Goal: Task Accomplishment & Management: Complete application form

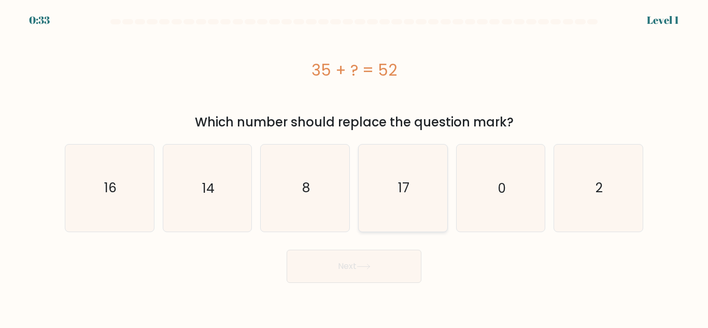
click at [444, 181] on icon "17" at bounding box center [402, 188] width 87 height 87
click at [354, 167] on input "d. 17" at bounding box center [354, 165] width 1 height 3
radio input "true"
click at [410, 264] on button "Next" at bounding box center [353, 266] width 135 height 33
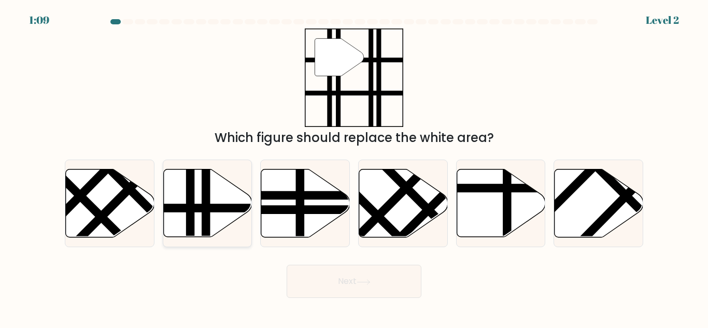
click at [217, 199] on icon at bounding box center [207, 203] width 89 height 68
click at [354, 167] on input "b." at bounding box center [354, 165] width 1 height 3
radio input "true"
click at [379, 279] on button "Next" at bounding box center [353, 281] width 135 height 33
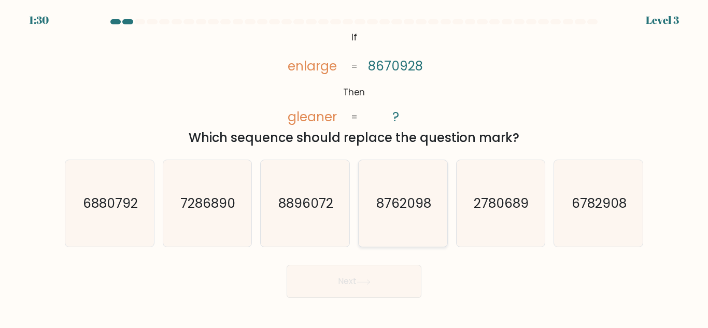
click at [405, 225] on icon "8762098" at bounding box center [402, 203] width 87 height 87
click at [354, 167] on input "d. 8762098" at bounding box center [354, 165] width 1 height 3
radio input "true"
click at [371, 296] on button "Next" at bounding box center [353, 281] width 135 height 33
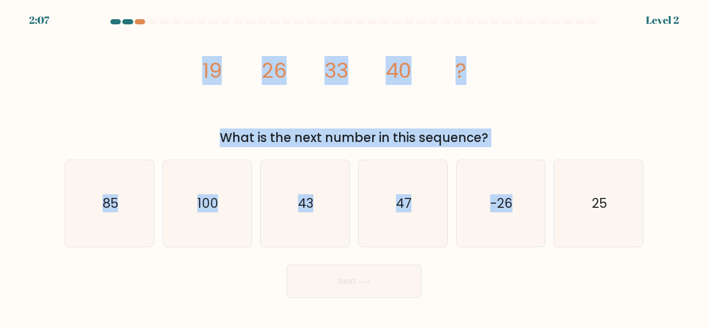
drag, startPoint x: 200, startPoint y: 69, endPoint x: 557, endPoint y: 152, distance: 366.8
click at [557, 152] on form at bounding box center [354, 158] width 708 height 279
click at [515, 134] on div "What is the next number in this sequence?" at bounding box center [354, 137] width 566 height 19
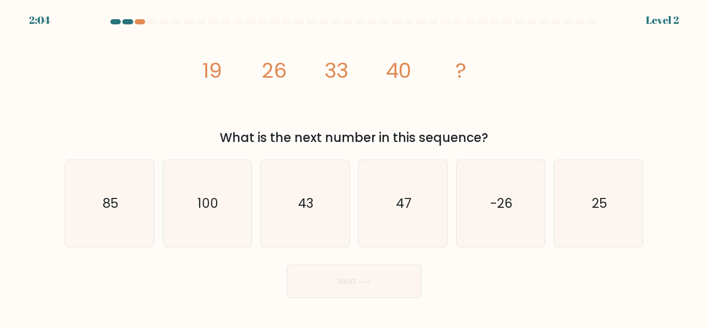
drag, startPoint x: 441, startPoint y: 69, endPoint x: 518, endPoint y: 139, distance: 103.4
click at [518, 139] on div "image/svg+xml 19 26 33 40 ? What is the next number in this sequence?" at bounding box center [354, 87] width 591 height 119
copy div "19 26 33 40 ? What is the next number in this sequence?"
click at [428, 189] on icon "47" at bounding box center [402, 203] width 87 height 87
click at [354, 167] on input "d. 47" at bounding box center [354, 165] width 1 height 3
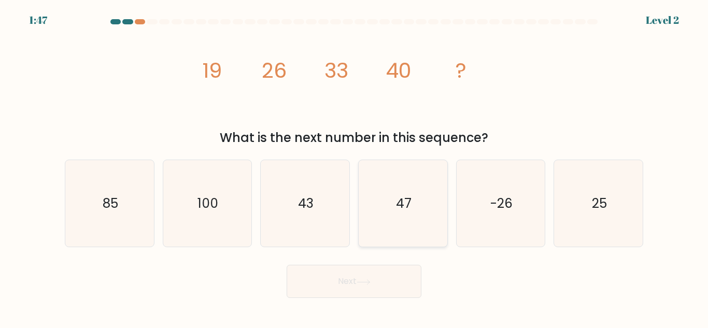
radio input "true"
click at [407, 286] on button "Next" at bounding box center [353, 281] width 135 height 33
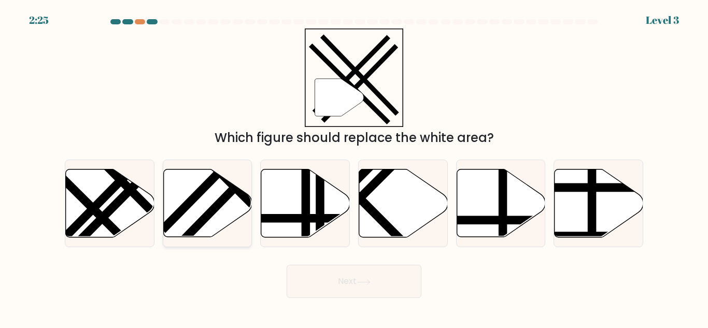
click at [199, 213] on icon at bounding box center [207, 203] width 89 height 68
click at [354, 167] on input "b." at bounding box center [354, 165] width 1 height 3
radio input "true"
click at [344, 268] on button "Next" at bounding box center [353, 281] width 135 height 33
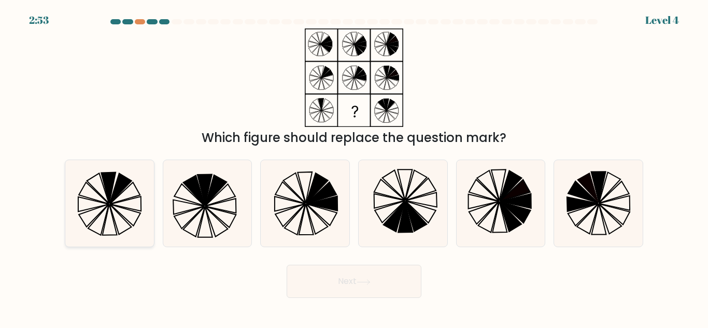
click at [129, 208] on icon at bounding box center [125, 203] width 31 height 15
click at [354, 167] on input "a." at bounding box center [354, 165] width 1 height 3
radio input "true"
click at [378, 281] on button "Next" at bounding box center [353, 281] width 135 height 33
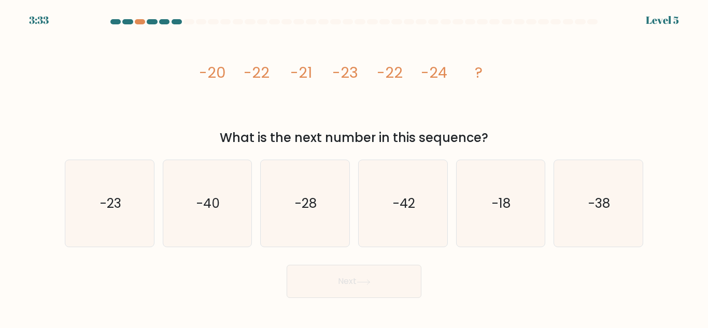
drag, startPoint x: 194, startPoint y: 73, endPoint x: 505, endPoint y: 137, distance: 317.9
click at [505, 137] on div "image/svg+xml -20 -22 -21 -23 -22 -24 ? What is the next number in this sequenc…" at bounding box center [354, 87] width 591 height 119
copy div "-20 -22 -21 -23 -22 -24 ? What is the next number in this sequence?"
drag, startPoint x: 139, startPoint y: 216, endPoint x: 196, endPoint y: 235, distance: 59.5
click at [139, 215] on icon "-23" at bounding box center [109, 203] width 87 height 87
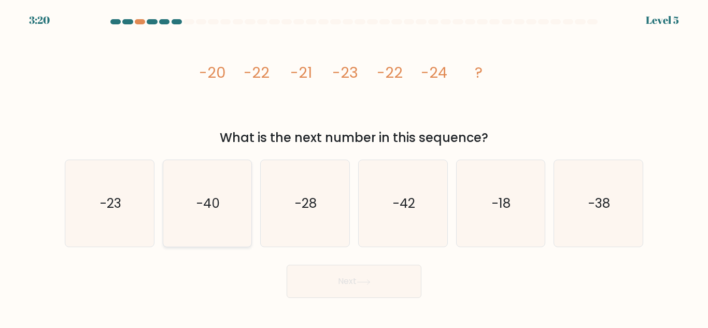
click at [354, 167] on input "a. -23" at bounding box center [354, 165] width 1 height 3
radio input "true"
click at [392, 284] on button "Next" at bounding box center [353, 281] width 135 height 33
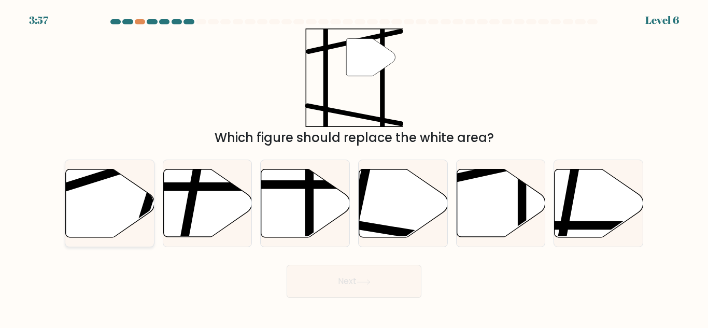
click at [142, 210] on line at bounding box center [136, 239] width 52 height 167
click at [354, 167] on input "a." at bounding box center [354, 165] width 1 height 3
radio input "true"
click at [338, 281] on button "Next" at bounding box center [353, 281] width 135 height 33
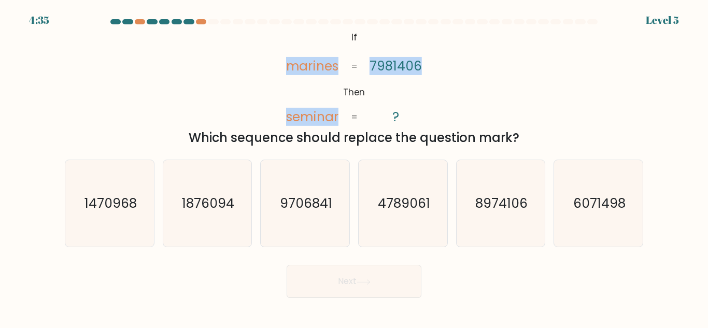
drag, startPoint x: 284, startPoint y: 65, endPoint x: 387, endPoint y: 112, distance: 113.3
click at [387, 112] on icon "@import url('[URL][DOMAIN_NAME]); If Then marines seminar 7981406 ? = =" at bounding box center [354, 77] width 160 height 98
copy icon "marines seminar 7981406"
click at [460, 87] on div "@import url('[URL][DOMAIN_NAME]); If Then marines seminar 7981406 ? = = Which s…" at bounding box center [354, 87] width 591 height 119
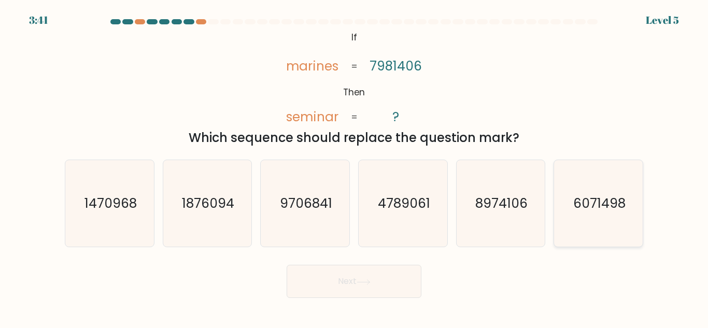
click at [602, 192] on icon "6071498" at bounding box center [598, 203] width 87 height 87
click at [354, 167] on input "f. 6071498" at bounding box center [354, 165] width 1 height 3
radio input "true"
click at [388, 283] on button "Next" at bounding box center [353, 281] width 135 height 33
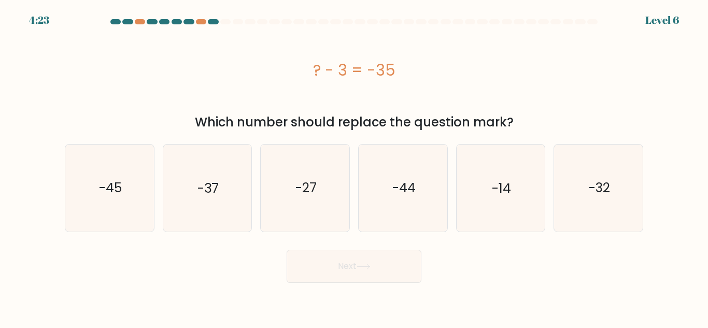
drag, startPoint x: 303, startPoint y: 76, endPoint x: 446, endPoint y: 74, distance: 143.5
click at [446, 74] on div "? - 3 = -35" at bounding box center [354, 70] width 578 height 23
click at [511, 67] on div "? - 3 = -35" at bounding box center [354, 70] width 578 height 23
copy div "? - 3 = -35"
drag, startPoint x: 609, startPoint y: 199, endPoint x: 597, endPoint y: 206, distance: 13.7
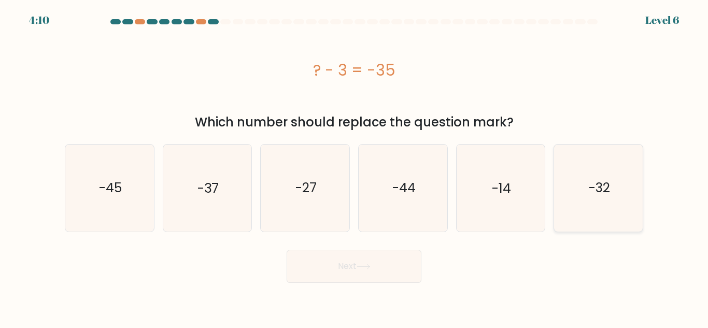
click at [609, 198] on icon "-32" at bounding box center [598, 188] width 87 height 87
click at [354, 167] on input "f. -32" at bounding box center [354, 165] width 1 height 3
radio input "true"
click at [354, 275] on button "Next" at bounding box center [353, 266] width 135 height 33
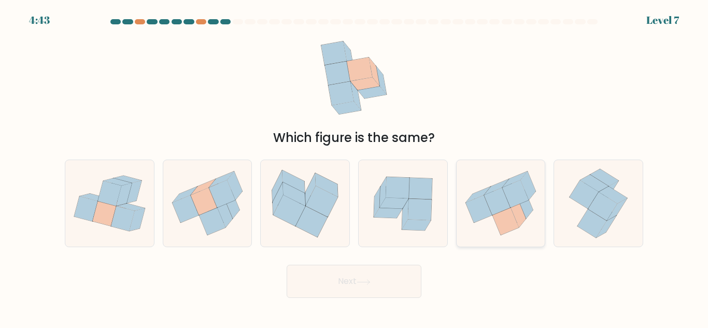
click at [494, 193] on icon at bounding box center [497, 201] width 26 height 27
click at [354, 167] on input "e." at bounding box center [354, 165] width 1 height 3
radio input "true"
click at [332, 277] on button "Next" at bounding box center [353, 281] width 135 height 33
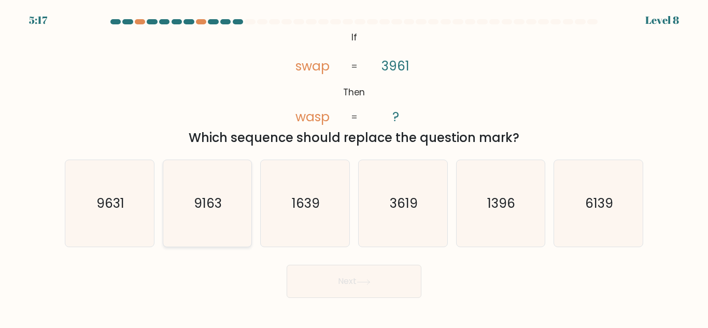
drag, startPoint x: 138, startPoint y: 223, endPoint x: 169, endPoint y: 230, distance: 32.3
click at [138, 222] on icon "9631" at bounding box center [109, 203] width 87 height 87
click at [354, 167] on input "a. 9631" at bounding box center [354, 165] width 1 height 3
radio input "true"
click at [316, 282] on button "Next" at bounding box center [353, 281] width 135 height 33
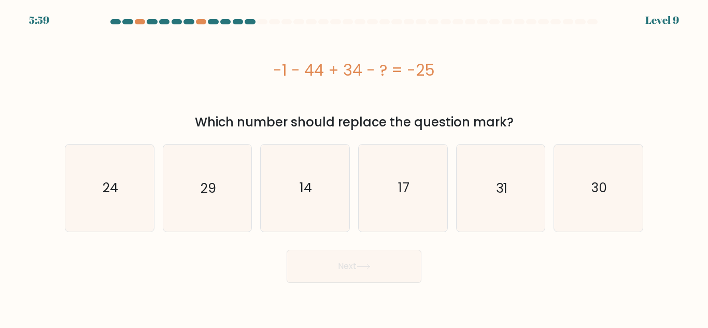
drag, startPoint x: 269, startPoint y: 68, endPoint x: 475, endPoint y: 78, distance: 206.4
click at [475, 78] on div "-1 - 44 + 34 - ? = -25" at bounding box center [354, 70] width 578 height 23
copy div "-1 - 44 + 34 - ? = -25"
click at [300, 171] on icon "14" at bounding box center [305, 188] width 87 height 87
click at [354, 167] on input "c. 14" at bounding box center [354, 165] width 1 height 3
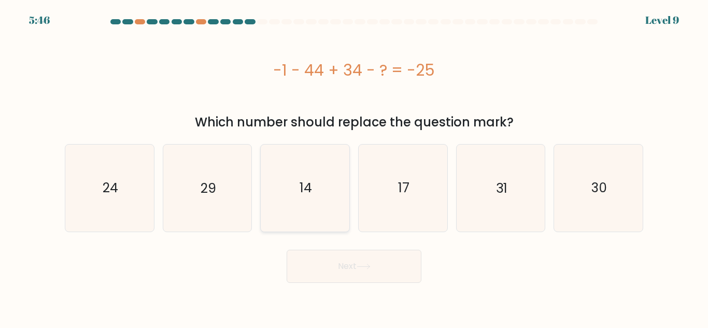
radio input "true"
click at [337, 268] on button "Next" at bounding box center [353, 266] width 135 height 33
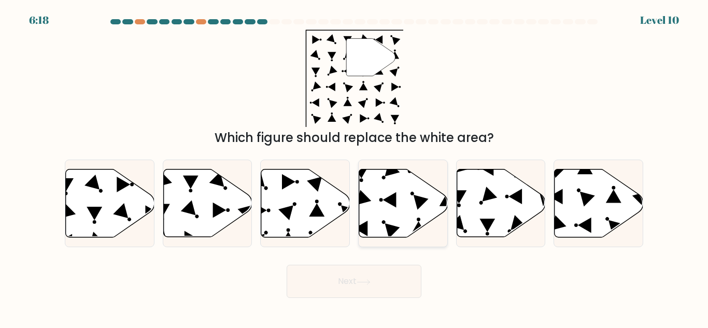
click at [395, 189] on icon at bounding box center [403, 203] width 89 height 68
click at [354, 167] on input "d." at bounding box center [354, 165] width 1 height 3
radio input "true"
click at [386, 279] on button "Next" at bounding box center [353, 281] width 135 height 33
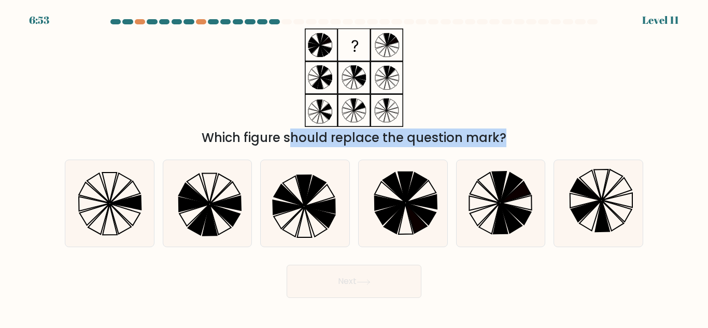
drag, startPoint x: 362, startPoint y: 84, endPoint x: 457, endPoint y: 155, distance: 118.4
click at [457, 155] on form at bounding box center [354, 158] width 708 height 279
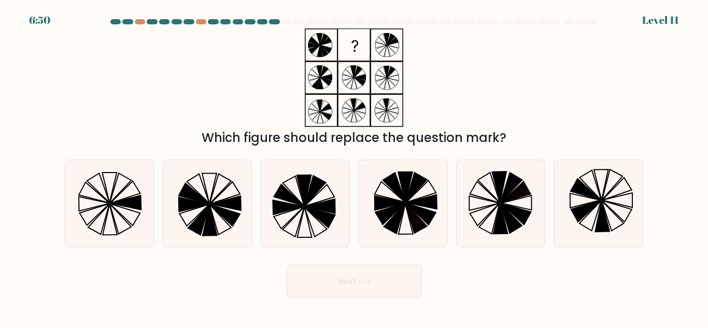
drag, startPoint x: 370, startPoint y: 89, endPoint x: 246, endPoint y: 99, distance: 124.2
click at [246, 99] on div "Which figure should replace the question mark?" at bounding box center [354, 87] width 591 height 119
drag, startPoint x: 272, startPoint y: 212, endPoint x: 366, endPoint y: 285, distance: 119.3
click at [272, 212] on icon at bounding box center [305, 203] width 87 height 87
click at [354, 167] on input "c." at bounding box center [354, 165] width 1 height 3
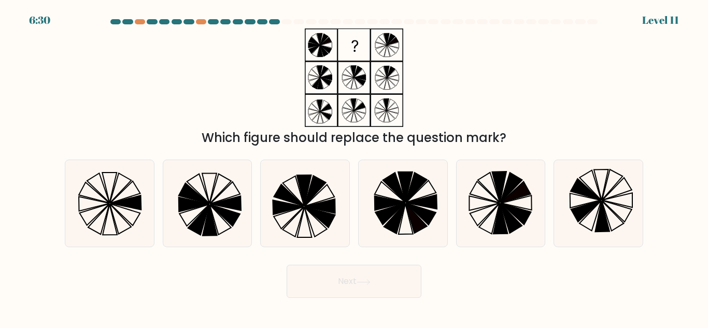
radio input "true"
click at [373, 286] on button "Next" at bounding box center [353, 281] width 135 height 33
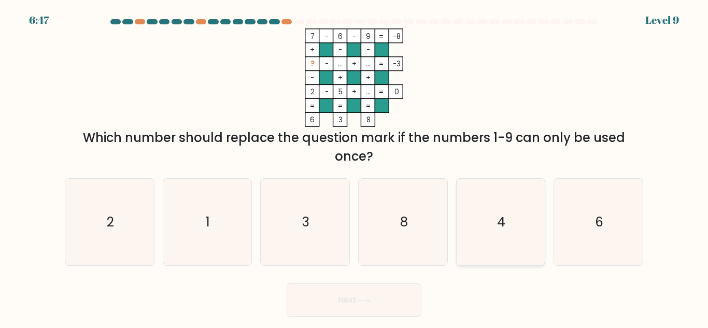
click at [493, 209] on icon "4" at bounding box center [500, 222] width 87 height 87
click at [354, 167] on input "e. 4" at bounding box center [354, 165] width 1 height 3
radio input "true"
click at [379, 313] on button "Next" at bounding box center [353, 299] width 135 height 33
click at [379, 309] on button "Next" at bounding box center [353, 299] width 135 height 33
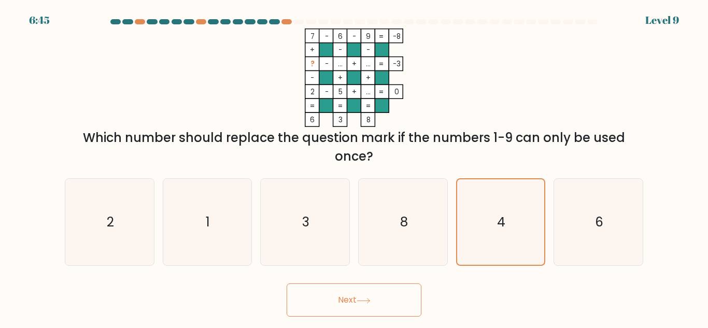
click at [375, 294] on button "Next" at bounding box center [353, 299] width 135 height 33
click at [490, 242] on icon "4" at bounding box center [499, 221] width 85 height 85
click at [354, 167] on input "e. 4" at bounding box center [354, 165] width 1 height 3
click at [370, 301] on icon at bounding box center [363, 301] width 14 height 6
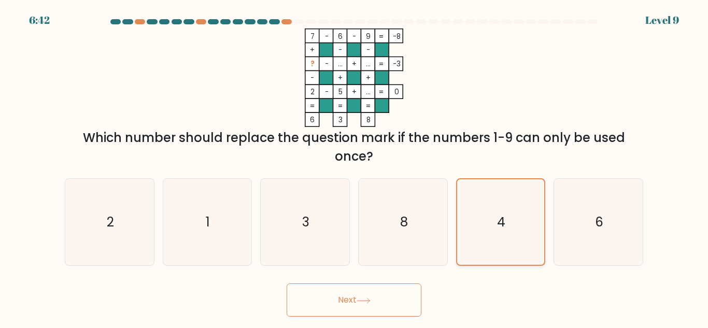
click at [495, 204] on icon "4" at bounding box center [499, 221] width 85 height 85
click at [354, 167] on input "e. 4" at bounding box center [354, 165] width 1 height 3
click at [592, 201] on icon "6" at bounding box center [598, 222] width 87 height 87
click at [354, 167] on input "f. 6" at bounding box center [354, 165] width 1 height 3
radio input "true"
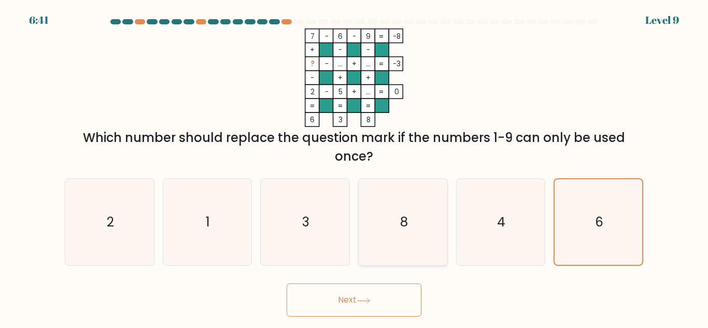
click at [427, 262] on icon "8" at bounding box center [402, 222] width 87 height 87
click at [354, 167] on input "d. 8" at bounding box center [354, 165] width 1 height 3
radio input "true"
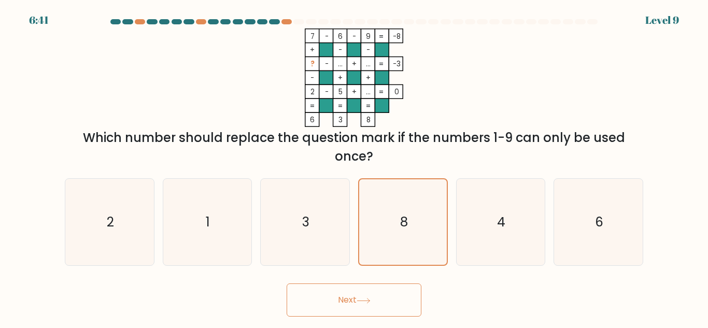
click at [386, 300] on button "Next" at bounding box center [353, 299] width 135 height 33
click at [316, 304] on button "Next" at bounding box center [353, 299] width 135 height 33
click at [289, 241] on icon "3" at bounding box center [305, 222] width 87 height 87
click at [354, 167] on input "c. 3" at bounding box center [354, 165] width 1 height 3
radio input "true"
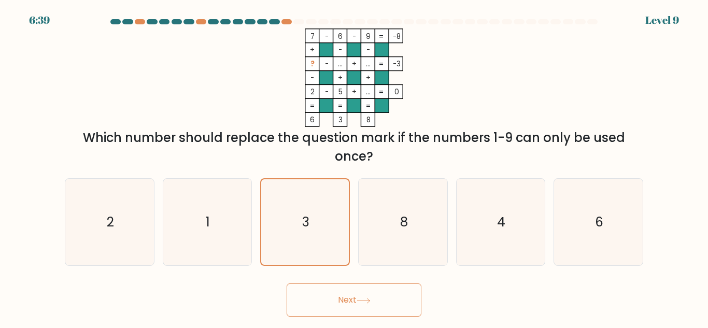
click at [333, 295] on button "Next" at bounding box center [353, 299] width 135 height 33
click at [401, 234] on icon "8" at bounding box center [402, 222] width 87 height 87
click at [354, 167] on input "d. 8" at bounding box center [354, 165] width 1 height 3
radio input "true"
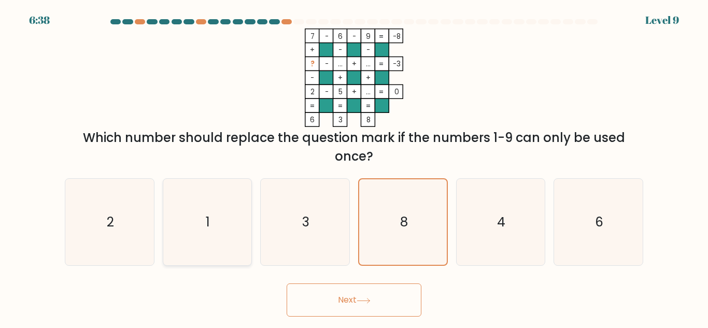
click at [198, 213] on icon "1" at bounding box center [207, 222] width 87 height 87
click at [354, 167] on input "b. 1" at bounding box center [354, 165] width 1 height 3
radio input "true"
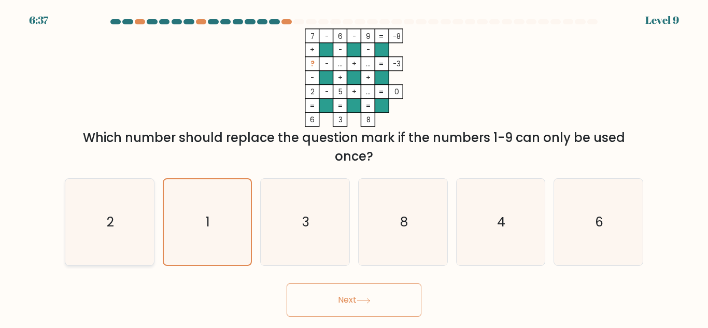
click at [133, 221] on icon "2" at bounding box center [109, 222] width 87 height 87
click at [354, 167] on input "a. 2" at bounding box center [354, 165] width 1 height 3
radio input "true"
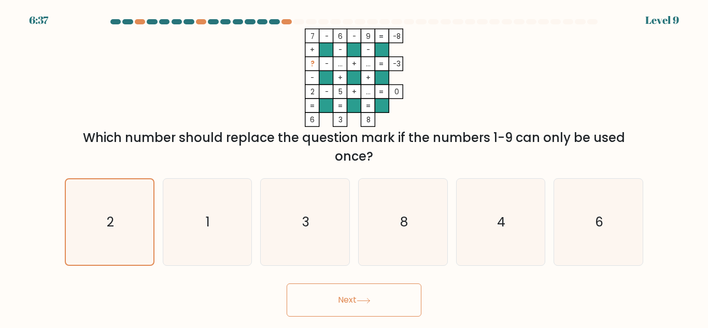
click at [353, 310] on button "Next" at bounding box center [353, 299] width 135 height 33
